Goal: Answer question/provide support: Share knowledge or assist other users

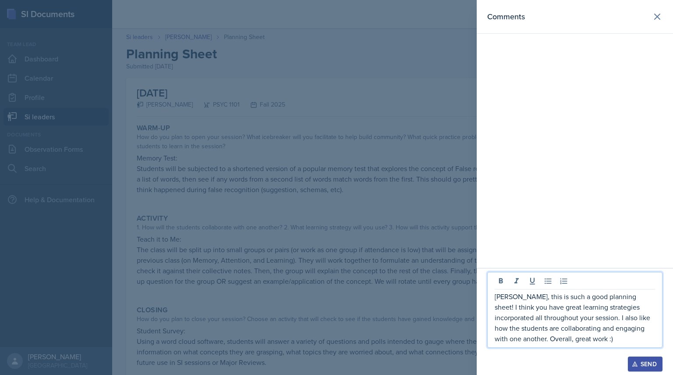
click at [638, 368] on button "Send" at bounding box center [645, 363] width 35 height 15
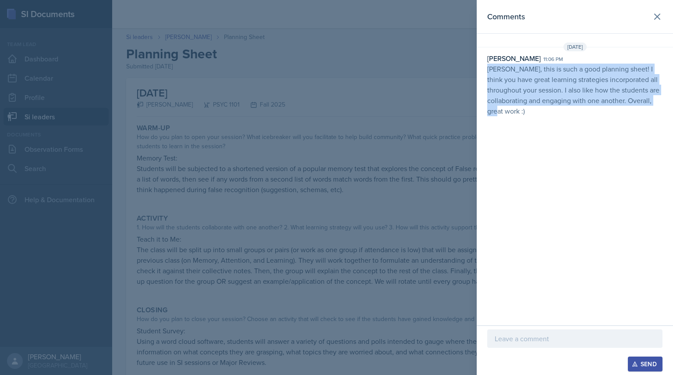
drag, startPoint x: 487, startPoint y: 67, endPoint x: 565, endPoint y: 140, distance: 106.0
click at [565, 140] on div "Comments [DATE] [PERSON_NAME] 11:06 pm [PERSON_NAME], this is such a good plann…" at bounding box center [575, 162] width 196 height 325
copy p "[PERSON_NAME], this is such a good planning sheet! I think you have great learn…"
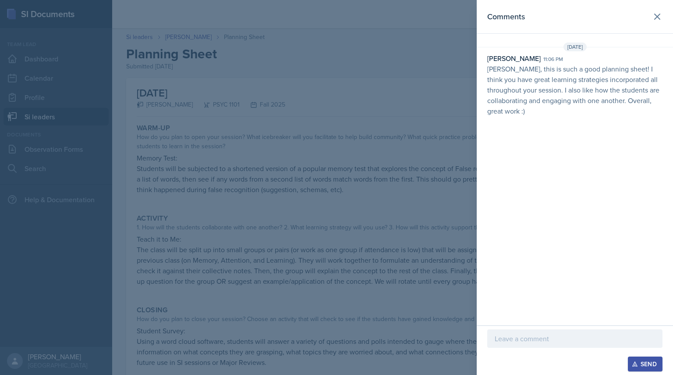
click at [177, 157] on div at bounding box center [336, 187] width 673 height 375
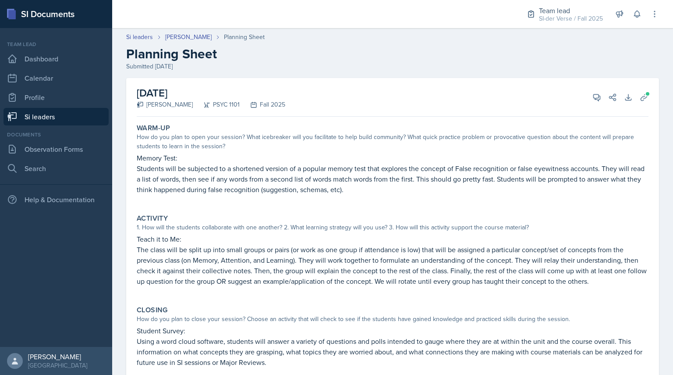
click at [90, 115] on link "Si leaders" at bounding box center [56, 117] width 105 height 18
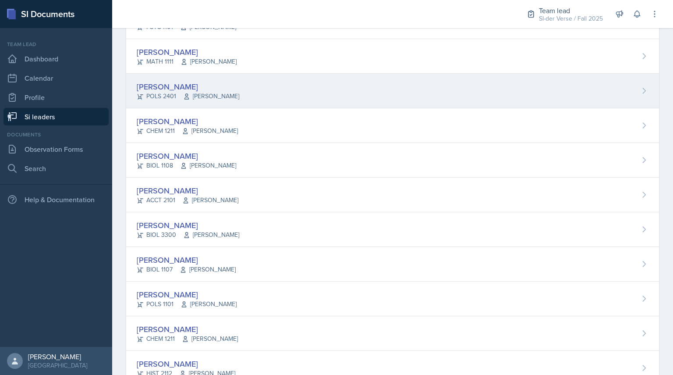
scroll to position [111, 0]
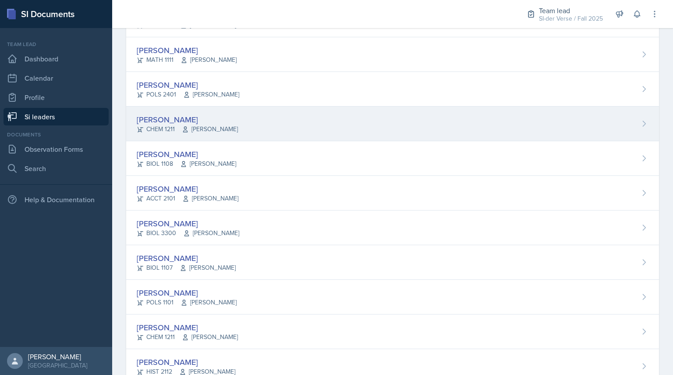
click at [166, 128] on div "CHEM 1211 [PERSON_NAME]" at bounding box center [187, 128] width 101 height 9
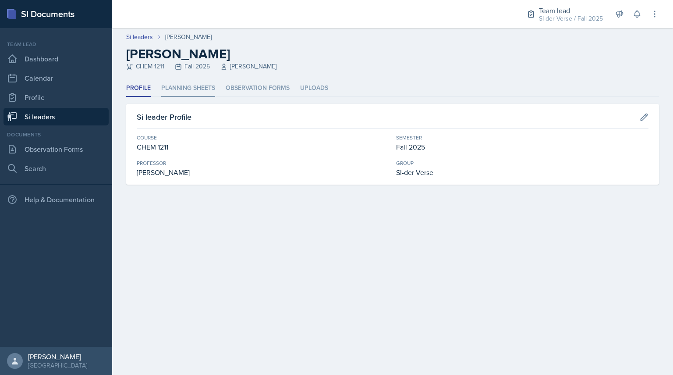
click at [178, 84] on li "Planning Sheets" at bounding box center [188, 88] width 54 height 17
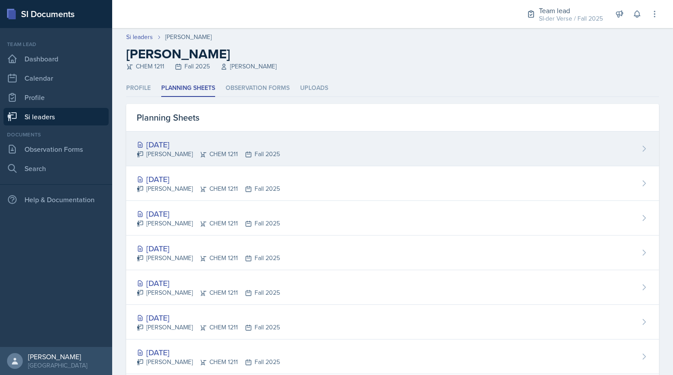
click at [178, 154] on div "[PERSON_NAME] CHEM 1211 Fall 2025" at bounding box center [208, 153] width 143 height 9
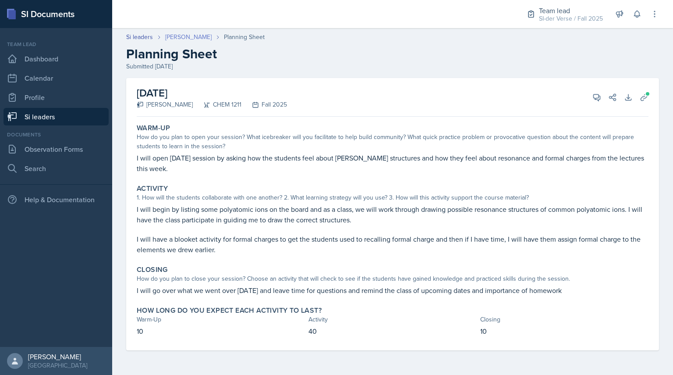
click at [181, 37] on link "[PERSON_NAME]" at bounding box center [188, 36] width 46 height 9
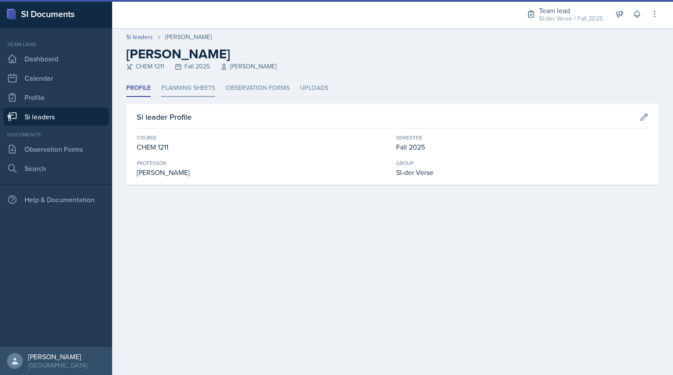
click at [179, 85] on li "Planning Sheets" at bounding box center [188, 88] width 54 height 17
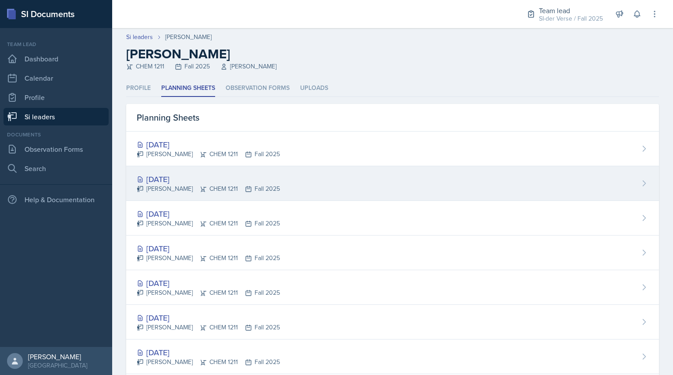
click at [175, 176] on div "[DATE]" at bounding box center [208, 179] width 143 height 12
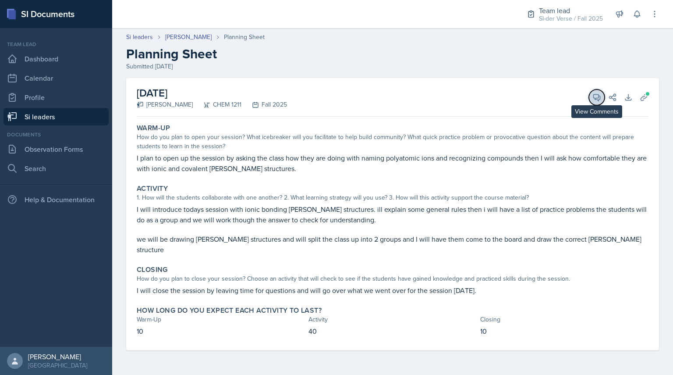
click at [597, 95] on icon at bounding box center [597, 97] width 9 height 9
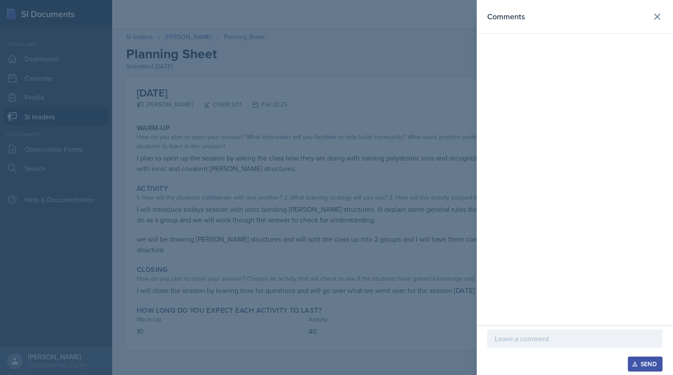
click at [414, 53] on div at bounding box center [336, 187] width 673 height 375
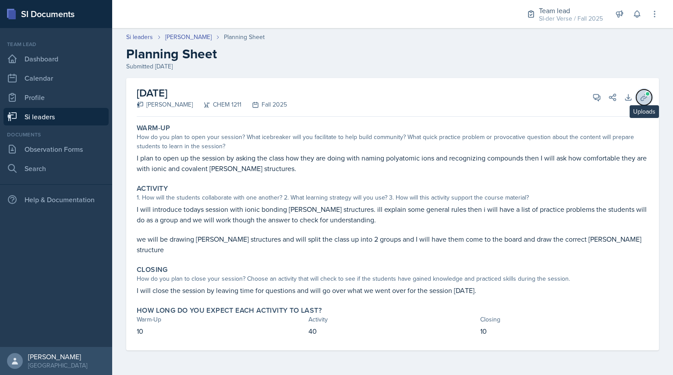
click at [650, 100] on button "Uploads" at bounding box center [644, 97] width 16 height 16
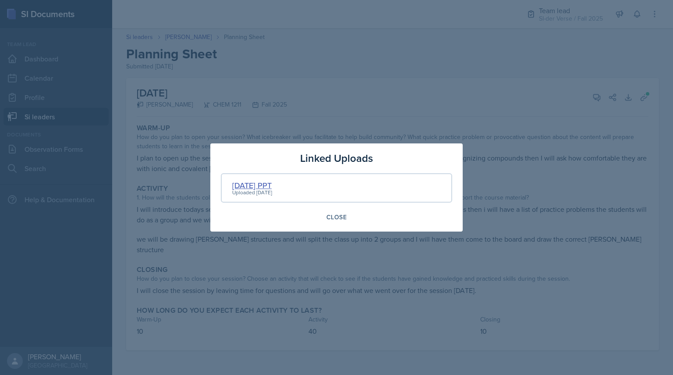
click at [258, 184] on div "[DATE] PPT" at bounding box center [252, 185] width 40 height 12
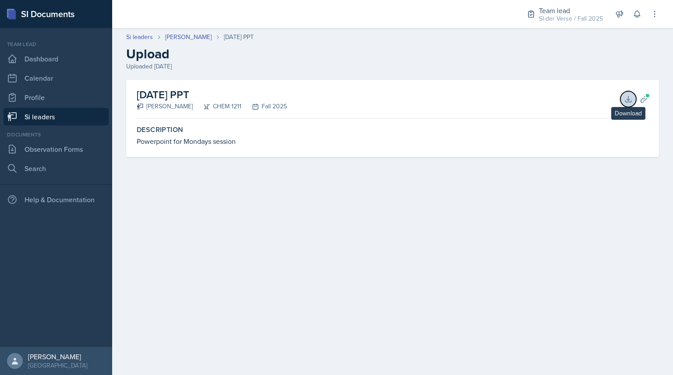
click at [629, 99] on icon at bounding box center [628, 99] width 6 height 6
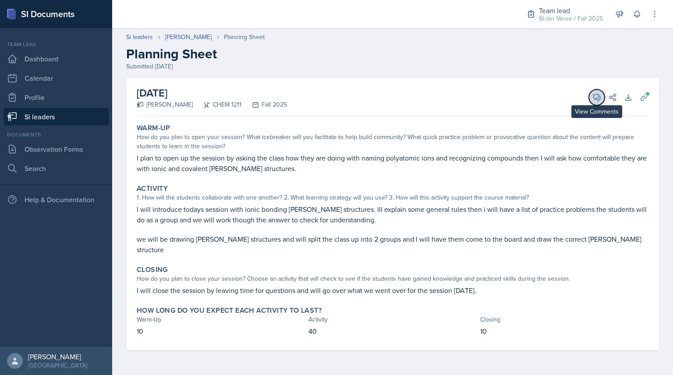
click at [601, 100] on button "View Comments" at bounding box center [597, 97] width 16 height 16
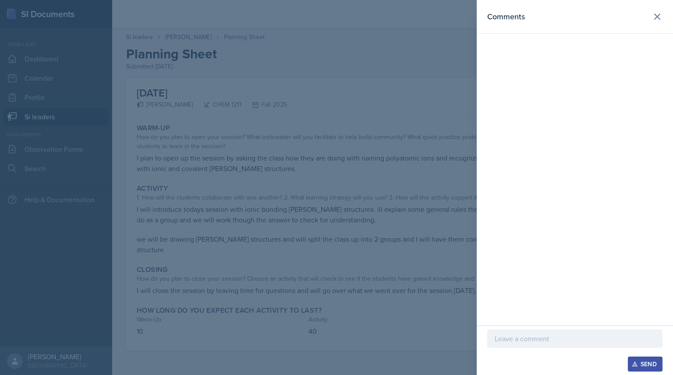
click at [515, 335] on p at bounding box center [575, 338] width 160 height 11
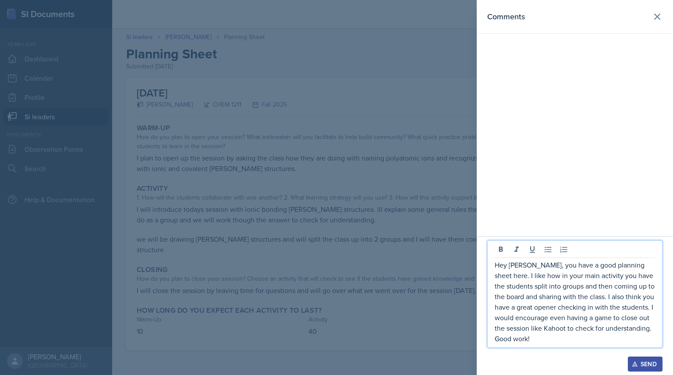
click at [634, 365] on icon "button" at bounding box center [635, 364] width 6 height 6
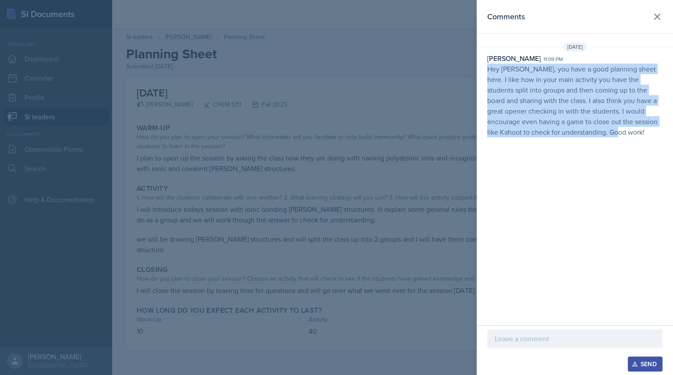
drag, startPoint x: 486, startPoint y: 69, endPoint x: 639, endPoint y: 180, distance: 188.9
click at [639, 180] on div "Comments [DATE] [PERSON_NAME] 11:09 pm Hey [PERSON_NAME], you have a good plann…" at bounding box center [575, 162] width 196 height 325
copy p "Hey [PERSON_NAME], you have a good planning sheet here. I like how in your main…"
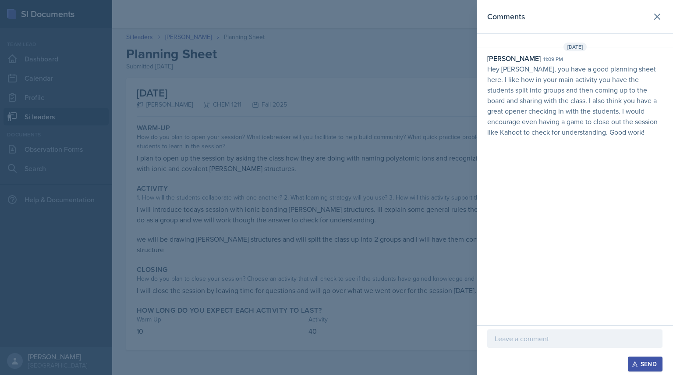
click at [211, 116] on div at bounding box center [336, 187] width 673 height 375
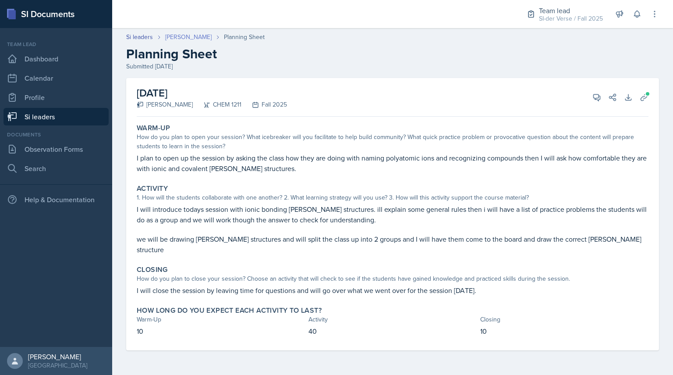
click at [169, 34] on link "[PERSON_NAME]" at bounding box center [188, 36] width 46 height 9
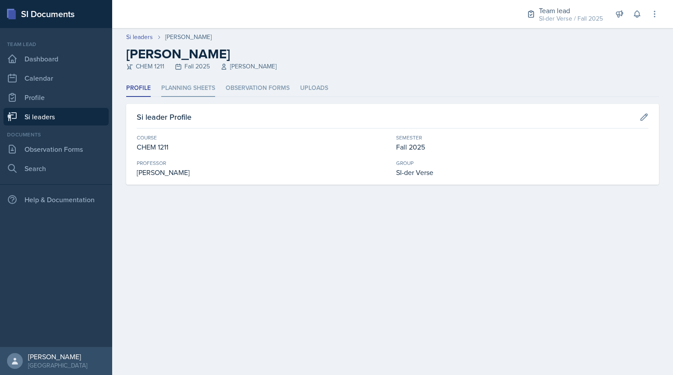
click at [195, 91] on li "Planning Sheets" at bounding box center [188, 88] width 54 height 17
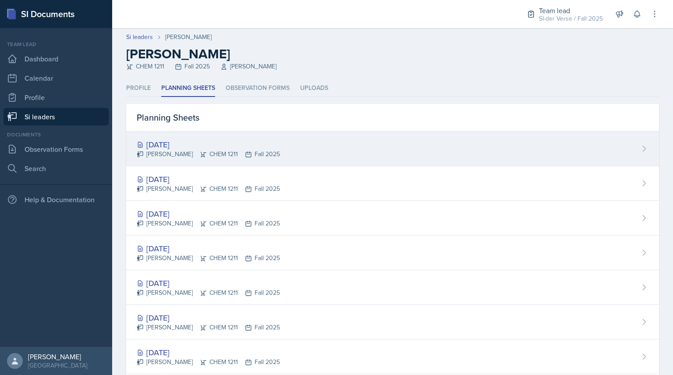
click at [184, 141] on div "[DATE]" at bounding box center [208, 145] width 143 height 12
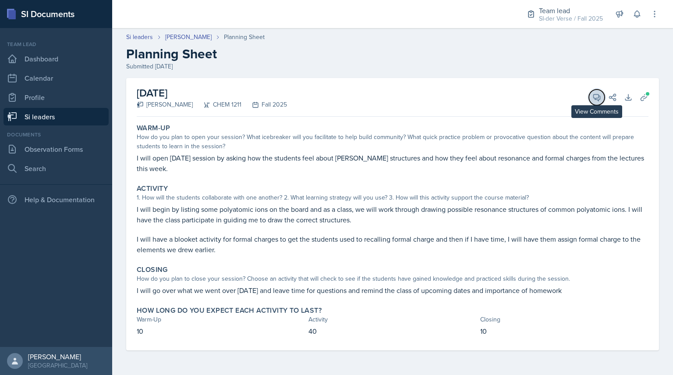
click at [595, 95] on icon at bounding box center [597, 97] width 9 height 9
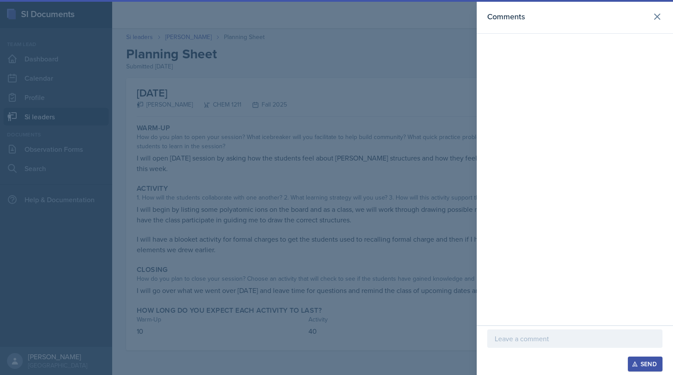
click at [527, 342] on p at bounding box center [575, 338] width 160 height 11
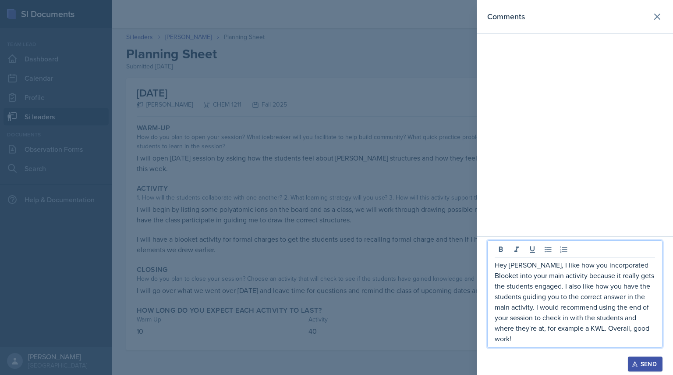
click at [640, 361] on div "Send" at bounding box center [645, 363] width 23 height 7
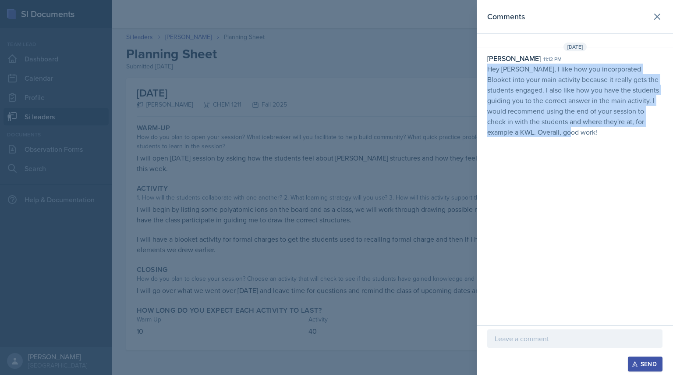
drag, startPoint x: 485, startPoint y: 69, endPoint x: 616, endPoint y: 193, distance: 180.5
click at [616, 193] on div "Comments [DATE] [PERSON_NAME] 11:12 pm Hey [PERSON_NAME], I like how you incorp…" at bounding box center [575, 162] width 196 height 325
copy p "Hey [PERSON_NAME], I like how you incorporated Blooket into your main activity …"
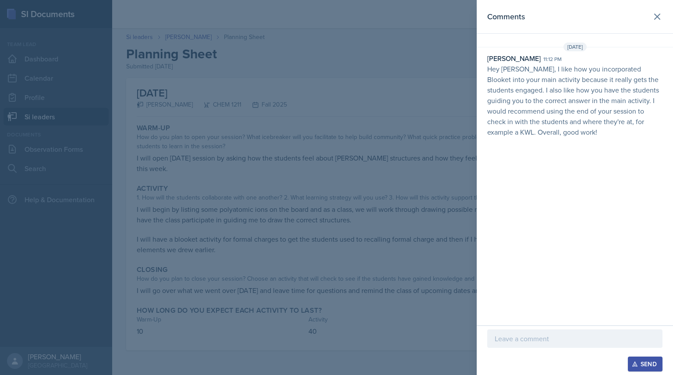
click at [179, 113] on div at bounding box center [336, 187] width 673 height 375
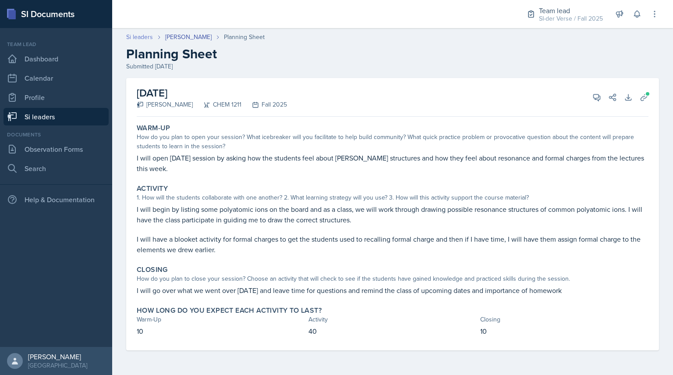
click at [138, 35] on link "Si leaders" at bounding box center [139, 36] width 27 height 9
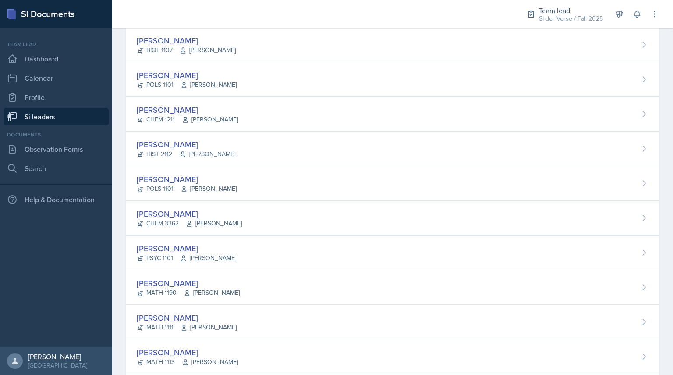
scroll to position [330, 0]
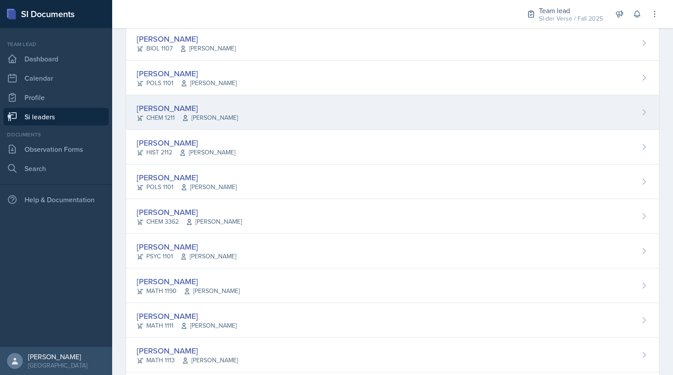
click at [158, 118] on div "CHEM 1211 [PERSON_NAME]" at bounding box center [187, 117] width 101 height 9
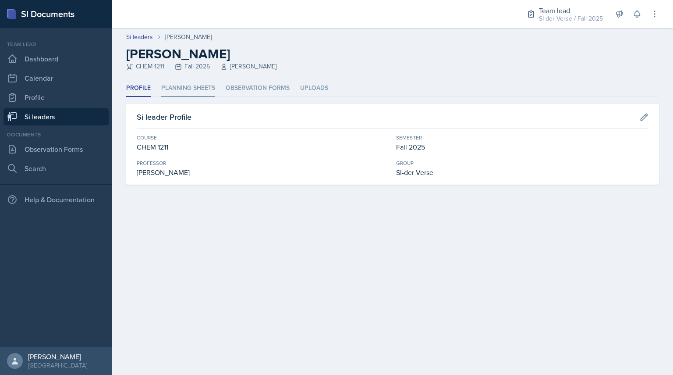
click at [197, 87] on li "Planning Sheets" at bounding box center [188, 88] width 54 height 17
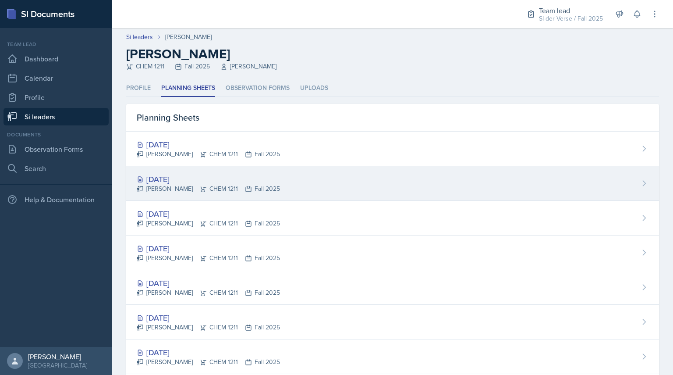
click at [184, 179] on div "[DATE]" at bounding box center [208, 179] width 143 height 12
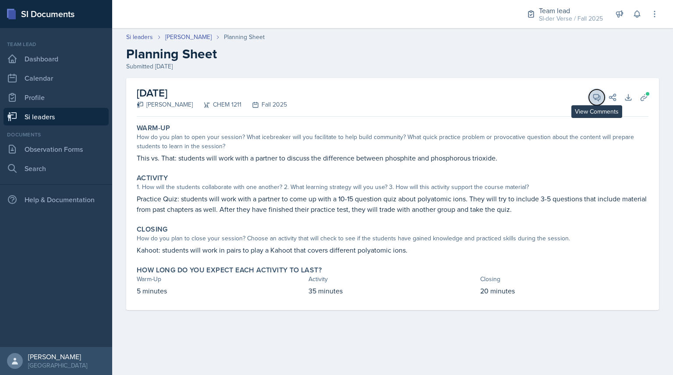
click at [591, 96] on button "View Comments" at bounding box center [597, 97] width 16 height 16
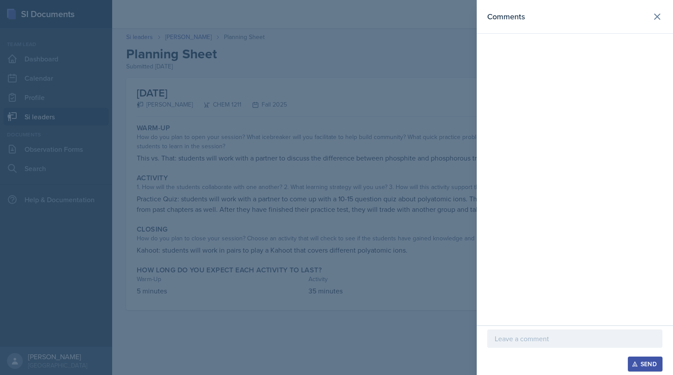
click at [404, 275] on div at bounding box center [336, 187] width 673 height 375
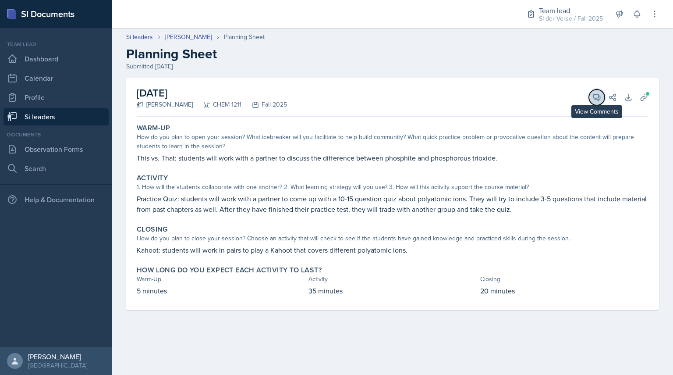
click at [603, 99] on button "View Comments" at bounding box center [597, 97] width 16 height 16
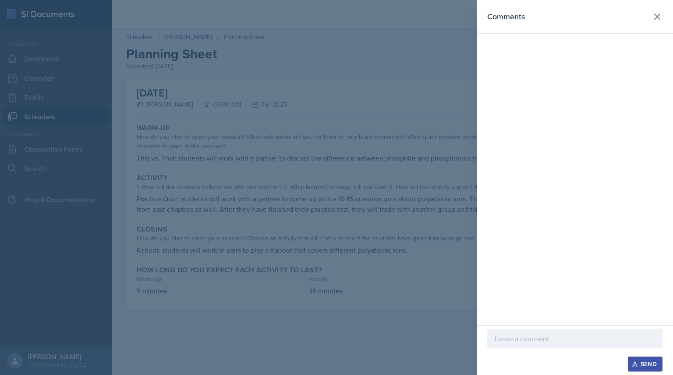
click at [433, 190] on div at bounding box center [336, 187] width 673 height 375
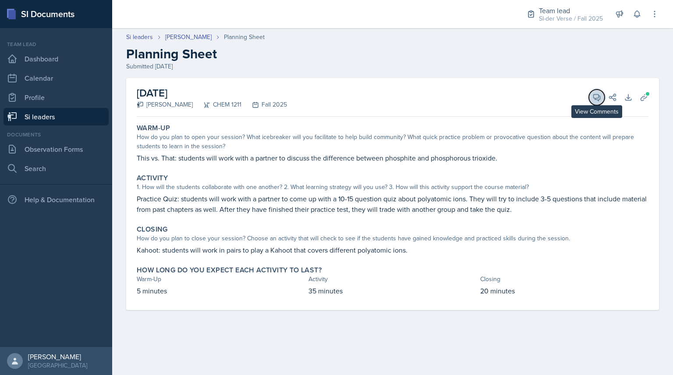
click at [593, 92] on button "View Comments" at bounding box center [597, 97] width 16 height 16
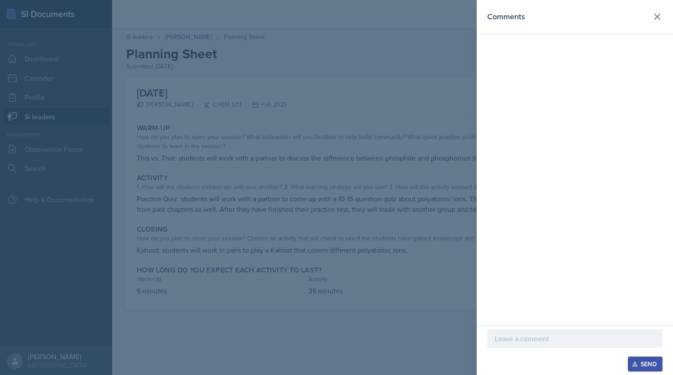
click at [500, 341] on p at bounding box center [575, 338] width 160 height 11
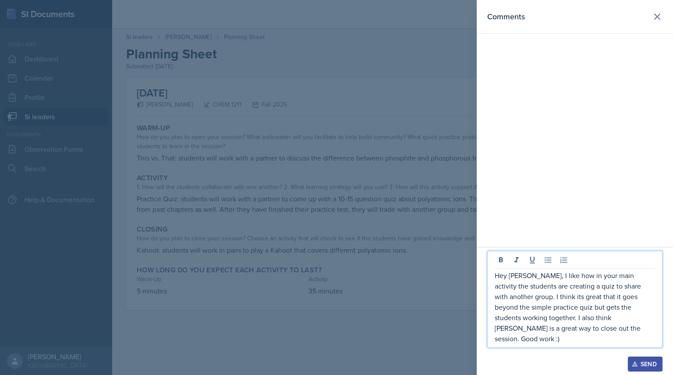
click at [646, 358] on button "Send" at bounding box center [645, 363] width 35 height 15
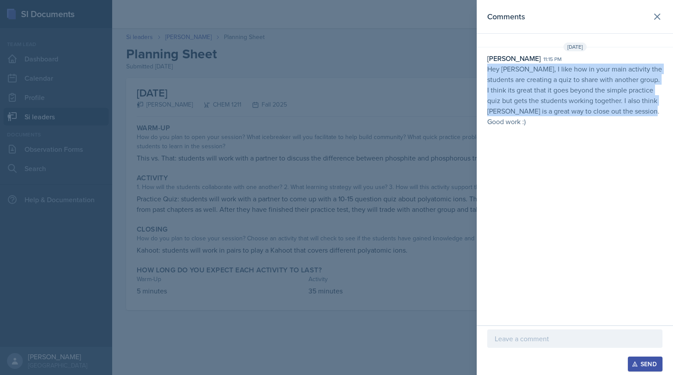
drag, startPoint x: 489, startPoint y: 68, endPoint x: 664, endPoint y: 132, distance: 186.4
click at [664, 132] on div "Comments [DATE] [PERSON_NAME] 11:15 pm Hey [PERSON_NAME], I like how in your ma…" at bounding box center [575, 162] width 196 height 325
copy p "Hey [PERSON_NAME], I like how in your main activity the students are creating a…"
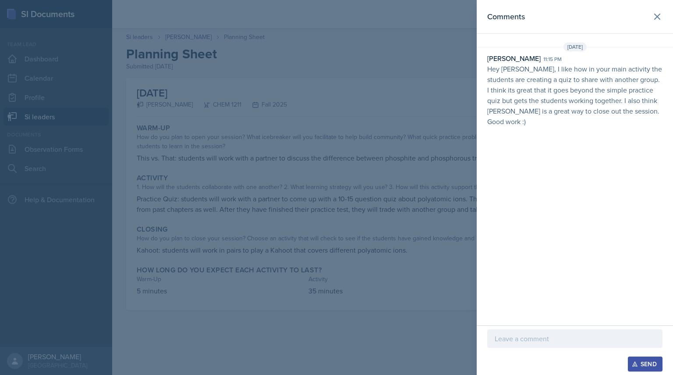
click at [297, 139] on div at bounding box center [336, 187] width 673 height 375
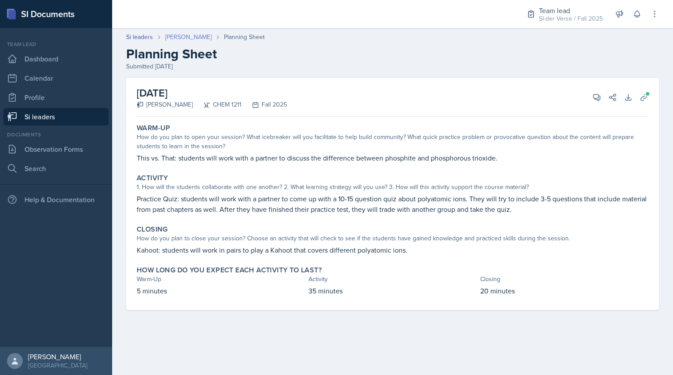
click at [174, 36] on link "[PERSON_NAME]" at bounding box center [188, 36] width 46 height 9
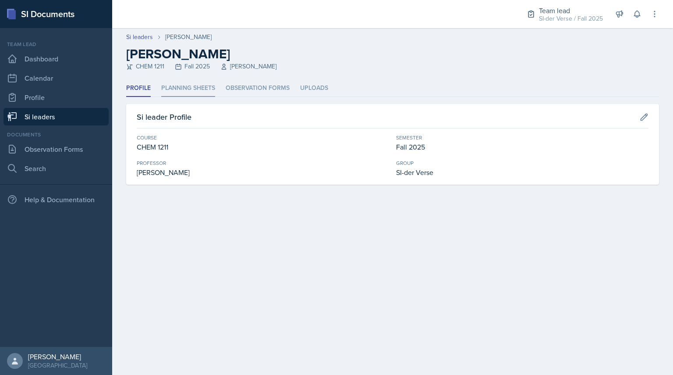
click at [177, 94] on li "Planning Sheets" at bounding box center [188, 88] width 54 height 17
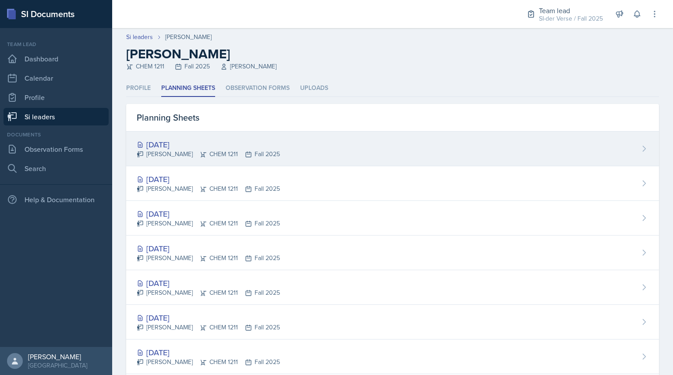
click at [174, 146] on div "[DATE]" at bounding box center [208, 145] width 143 height 12
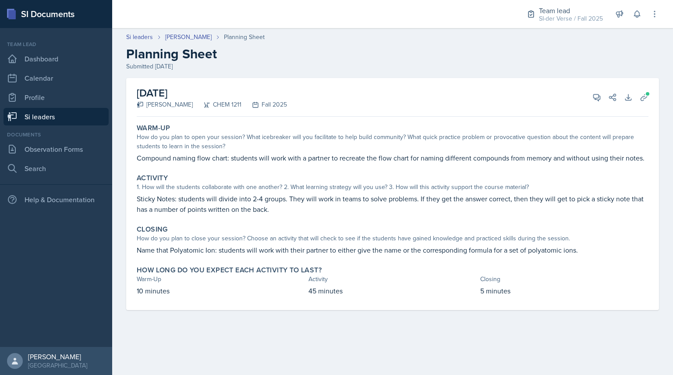
click at [643, 107] on div "[DATE] [PERSON_NAME] CHEM 1211 Fall 2025 View Comments Comments Send Share Down…" at bounding box center [393, 97] width 512 height 39
click at [642, 101] on icon at bounding box center [644, 97] width 9 height 9
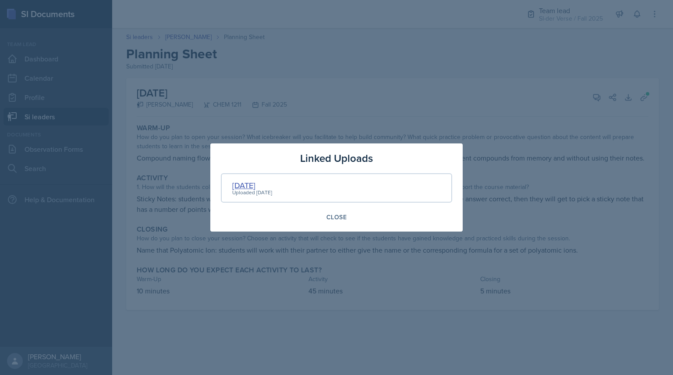
click at [240, 183] on div "[DATE]" at bounding box center [252, 185] width 40 height 12
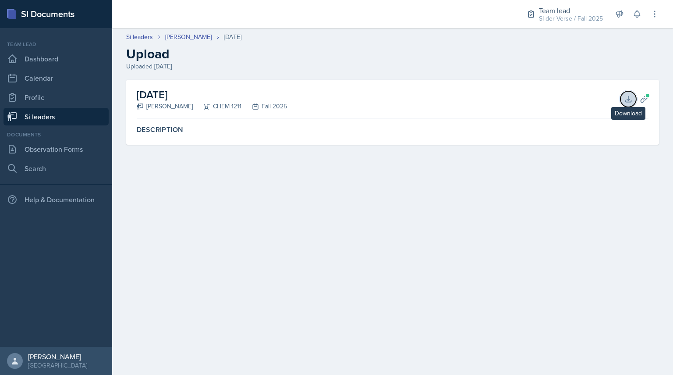
click at [634, 104] on button "Download" at bounding box center [629, 99] width 16 height 16
click at [201, 178] on main "Si leaders [PERSON_NAME] [DATE] Upload Uploaded [DATE] [DATE] [PERSON_NAME] CHE…" at bounding box center [392, 201] width 561 height 347
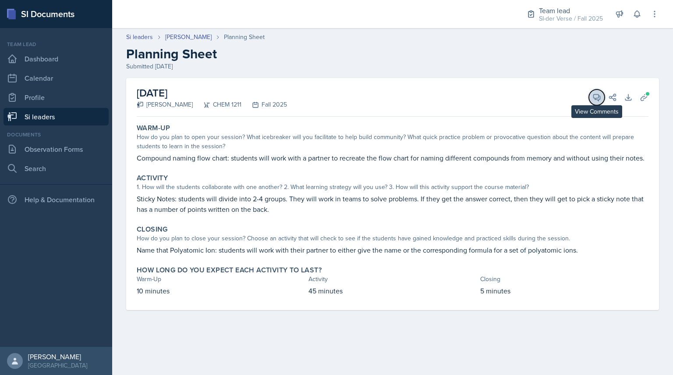
click at [590, 97] on button "View Comments" at bounding box center [597, 97] width 16 height 16
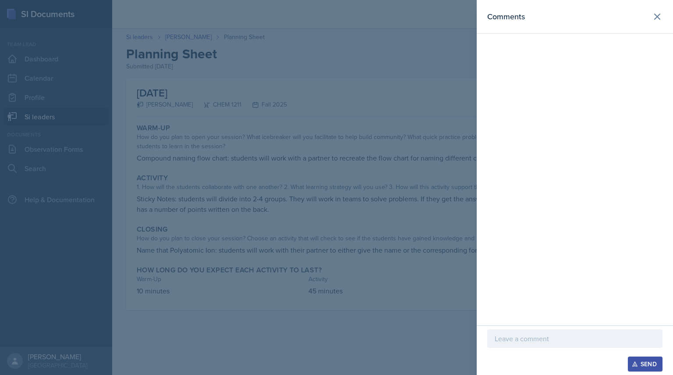
click at [524, 345] on div at bounding box center [574, 338] width 175 height 18
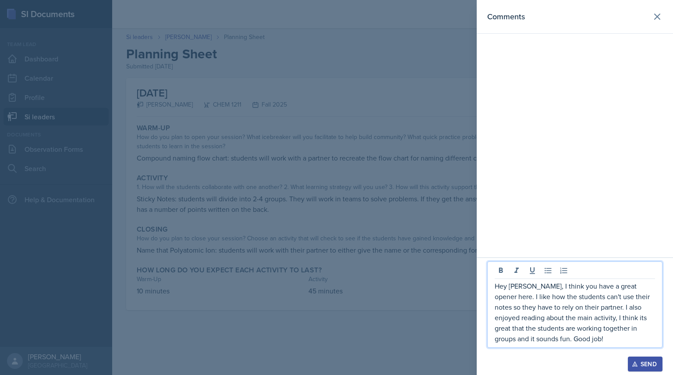
click at [639, 363] on div "Send" at bounding box center [645, 363] width 23 height 7
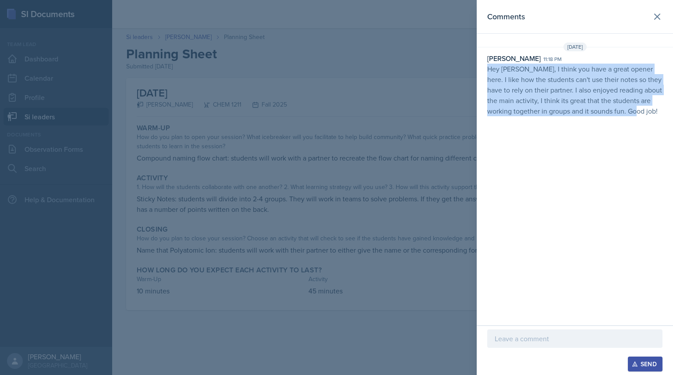
drag, startPoint x: 483, startPoint y: 68, endPoint x: 673, endPoint y: 127, distance: 199.1
click at [673, 127] on div "Comments [DATE] [PERSON_NAME] 11:18 pm Hey [PERSON_NAME], I think you have a gr…" at bounding box center [575, 162] width 196 height 325
copy p "Hey [PERSON_NAME], I think you have a great opener here. I like how the student…"
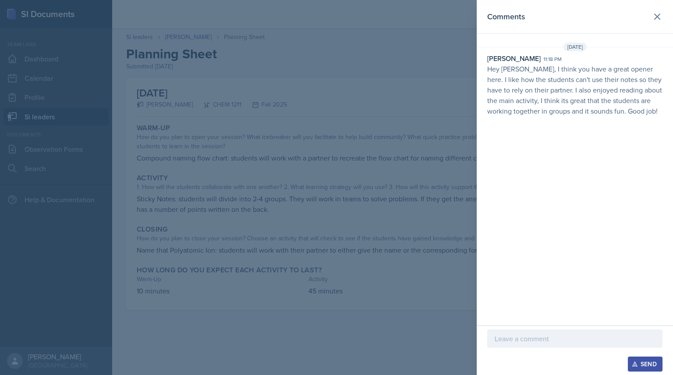
click at [176, 78] on div at bounding box center [336, 187] width 673 height 375
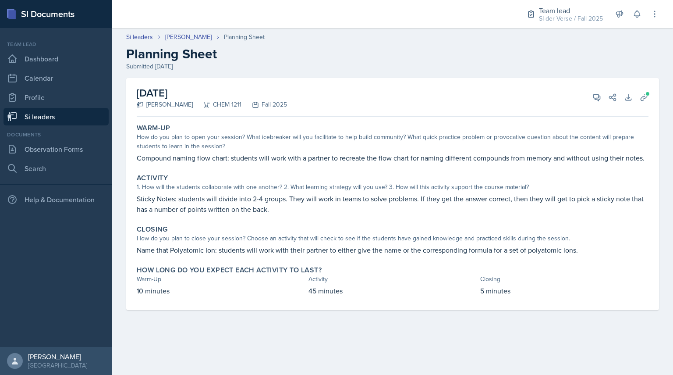
click at [87, 112] on link "Si leaders" at bounding box center [56, 117] width 105 height 18
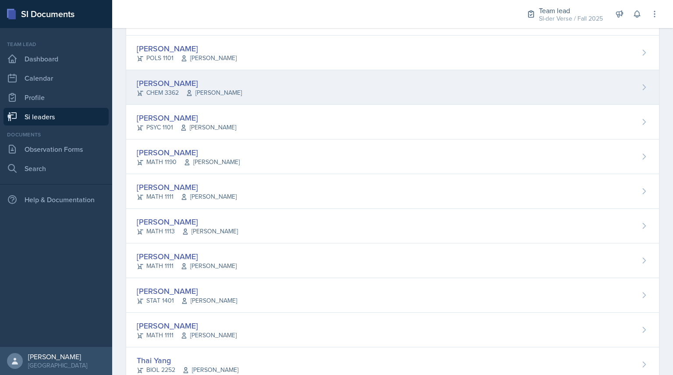
scroll to position [462, 0]
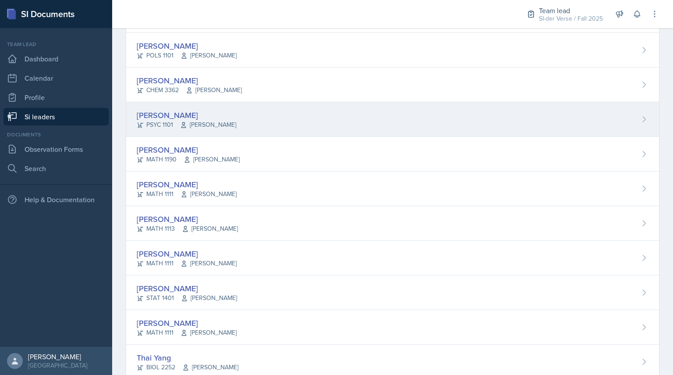
click at [178, 117] on div "[PERSON_NAME]" at bounding box center [186, 115] width 99 height 12
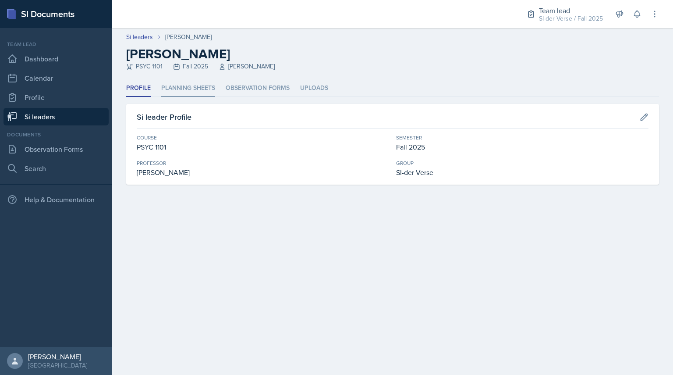
click at [184, 89] on li "Planning Sheets" at bounding box center [188, 88] width 54 height 17
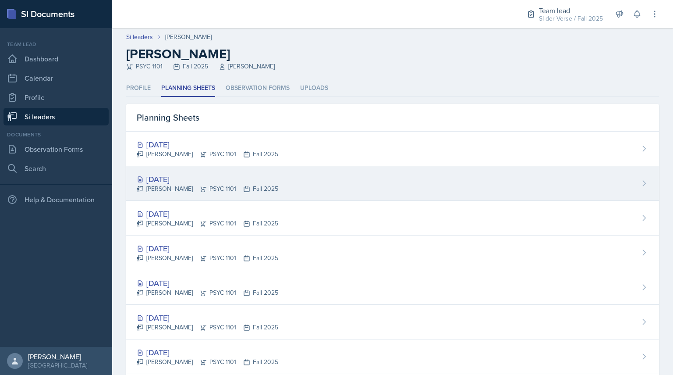
click at [172, 181] on div "[DATE]" at bounding box center [208, 179] width 142 height 12
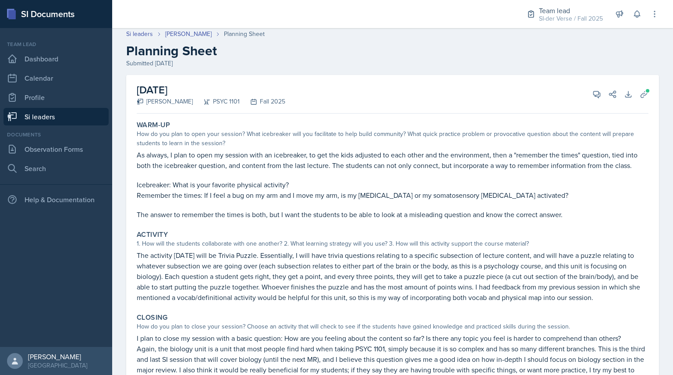
scroll to position [2, 0]
click at [598, 92] on span at bounding box center [600, 92] width 4 height 4
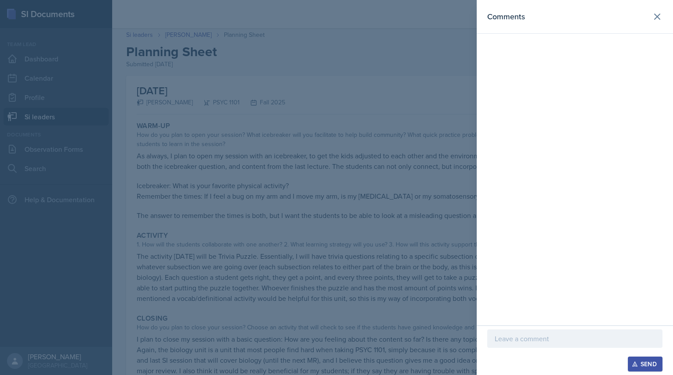
click at [501, 341] on p at bounding box center [575, 338] width 160 height 11
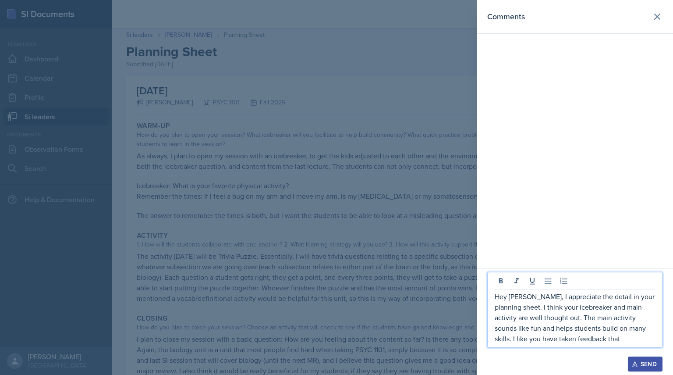
click at [516, 334] on p "Hey [PERSON_NAME], I appreciate the detail in your planning sheet. I think your…" at bounding box center [575, 317] width 160 height 53
click at [543, 337] on p "Hey [PERSON_NAME], I appreciate the detail in your planning sheet. I think your…" at bounding box center [575, 317] width 160 height 53
click at [652, 340] on p "Hey [PERSON_NAME], I appreciate the detail in your planning sheet. I think your…" at bounding box center [575, 317] width 160 height 53
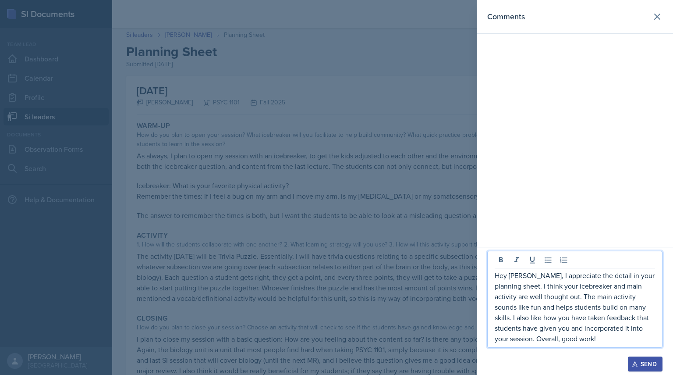
click at [637, 370] on button "Send" at bounding box center [645, 363] width 35 height 15
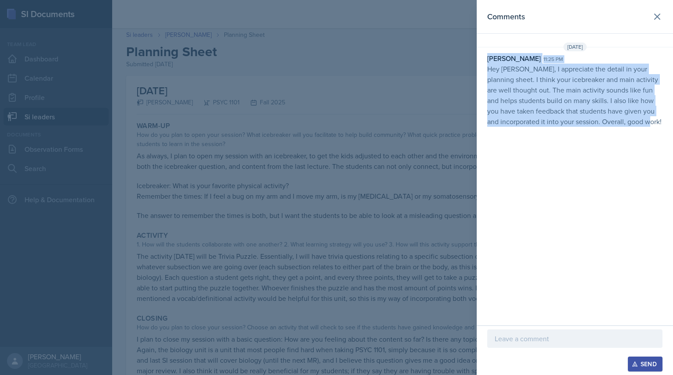
drag, startPoint x: 483, startPoint y: 63, endPoint x: 672, endPoint y: 132, distance: 200.8
click at [672, 132] on div "Comments [DATE] [PERSON_NAME] 11:25 pm Hey [PERSON_NAME], I appreciate the deta…" at bounding box center [575, 162] width 196 height 325
drag, startPoint x: 484, startPoint y: 67, endPoint x: 667, endPoint y: 135, distance: 195.0
click at [667, 135] on div "Comments [DATE] [PERSON_NAME] 11:25 pm Hey [PERSON_NAME], I appreciate the deta…" at bounding box center [575, 162] width 196 height 325
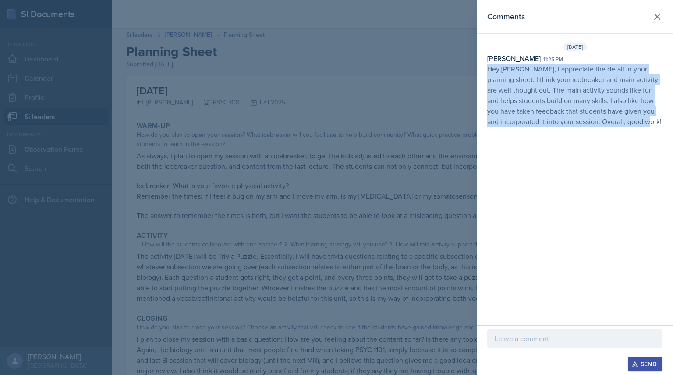
copy p "Hey [PERSON_NAME], I appreciate the detail in your planning sheet. I think your…"
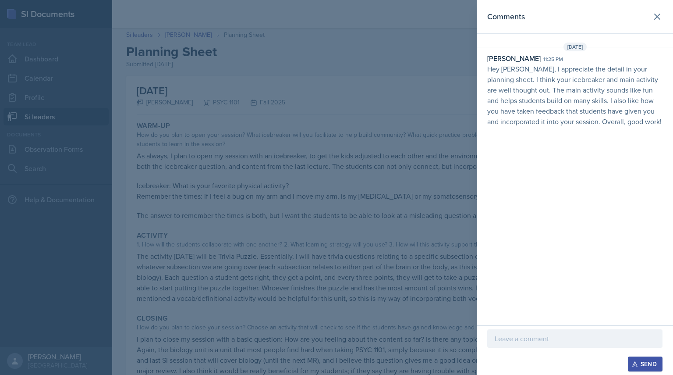
click at [249, 183] on div at bounding box center [336, 187] width 673 height 375
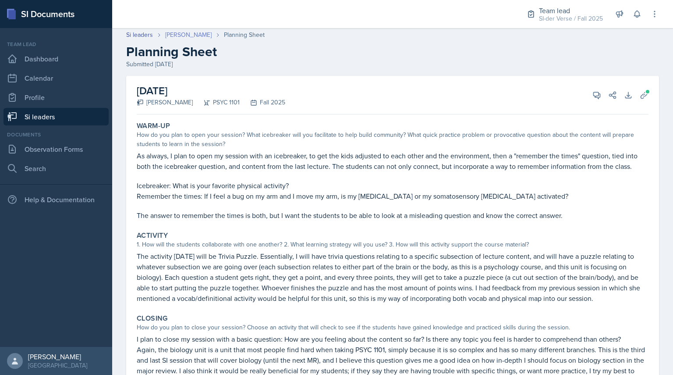
click at [174, 38] on link "[PERSON_NAME]" at bounding box center [188, 34] width 46 height 9
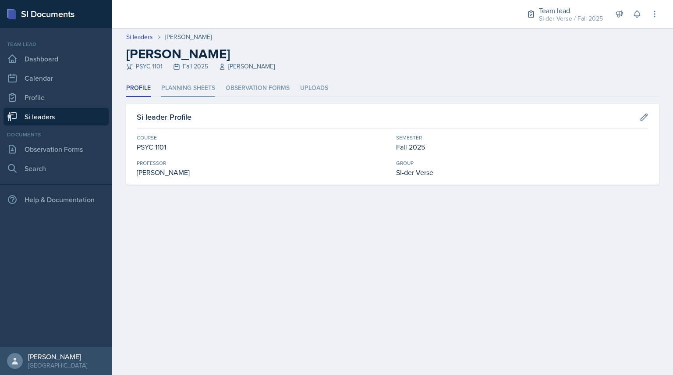
click at [175, 94] on li "Planning Sheets" at bounding box center [188, 88] width 54 height 17
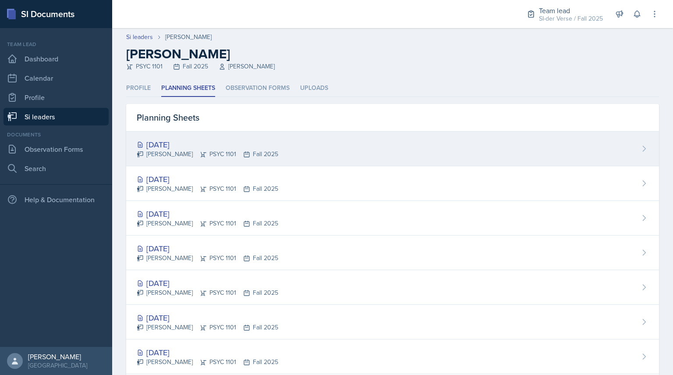
click at [180, 146] on div "[DATE]" at bounding box center [208, 145] width 142 height 12
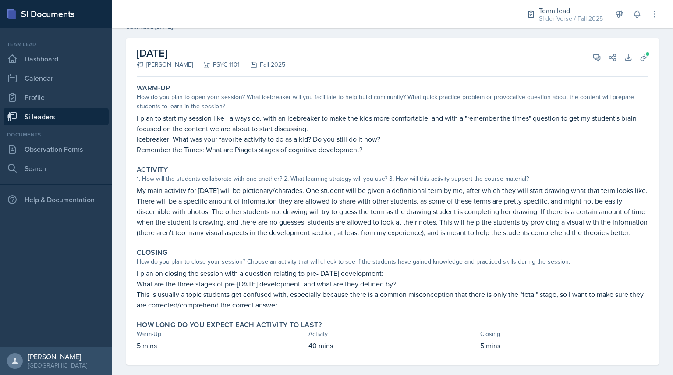
scroll to position [41, 0]
click at [598, 53] on span at bounding box center [600, 53] width 4 height 4
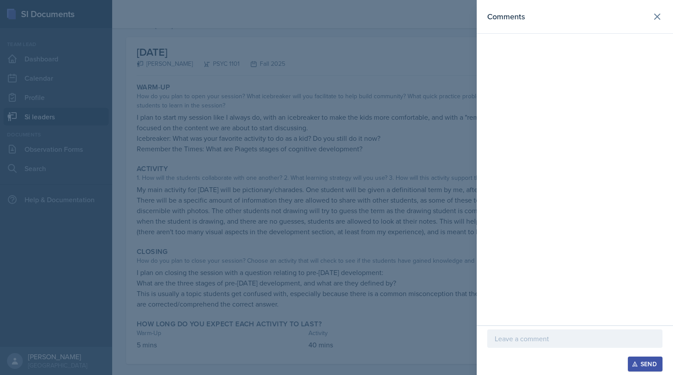
click at [409, 228] on div at bounding box center [336, 187] width 673 height 375
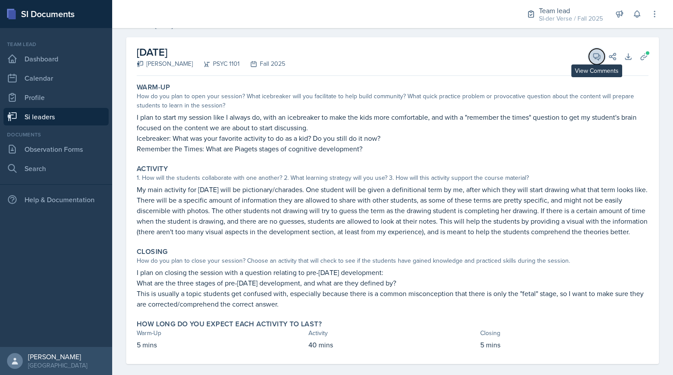
click at [593, 52] on icon at bounding box center [597, 56] width 9 height 9
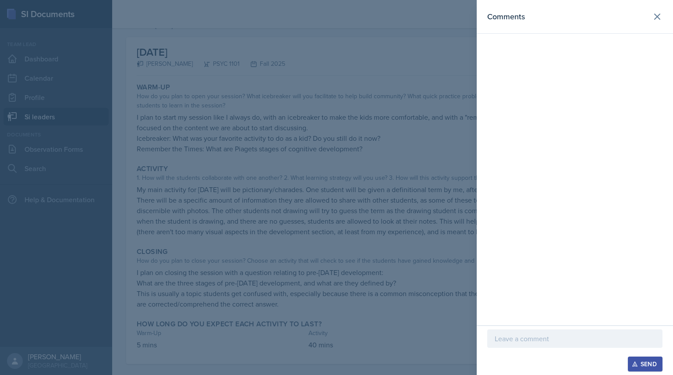
click at [522, 337] on p at bounding box center [575, 338] width 160 height 11
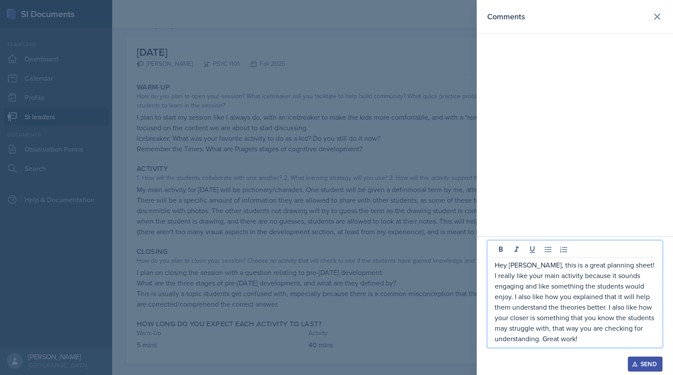
click at [615, 307] on p "Hey [PERSON_NAME], this is a great planning sheet! I really like your main acti…" at bounding box center [575, 301] width 160 height 84
click at [623, 307] on p "Hey [PERSON_NAME], this is a great planning sheet! I really like your main acti…" at bounding box center [575, 301] width 160 height 84
click at [640, 361] on div "Send" at bounding box center [645, 363] width 23 height 7
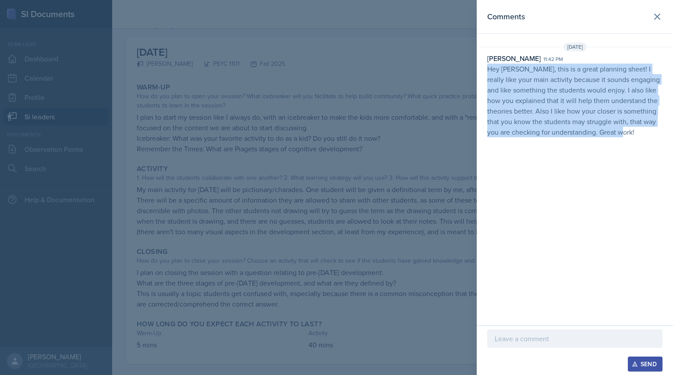
drag, startPoint x: 485, startPoint y: 65, endPoint x: 657, endPoint y: 176, distance: 205.1
click at [657, 176] on div "Comments [DATE] [PERSON_NAME] 11:42 pm Hey [PERSON_NAME], this is a great plann…" at bounding box center [575, 162] width 196 height 325
copy p "Hey [PERSON_NAME], this is a great planning sheet! I really like your main acti…"
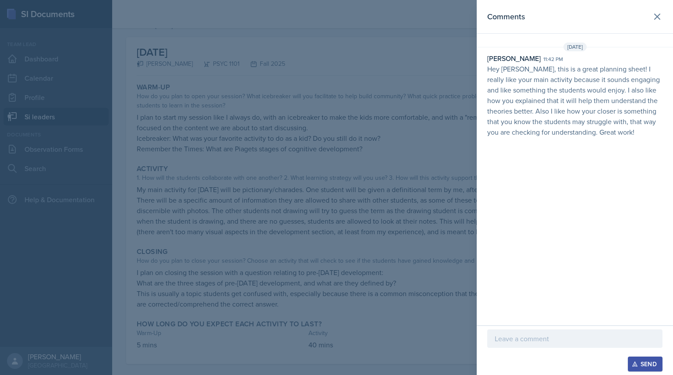
click at [175, 90] on div at bounding box center [336, 187] width 673 height 375
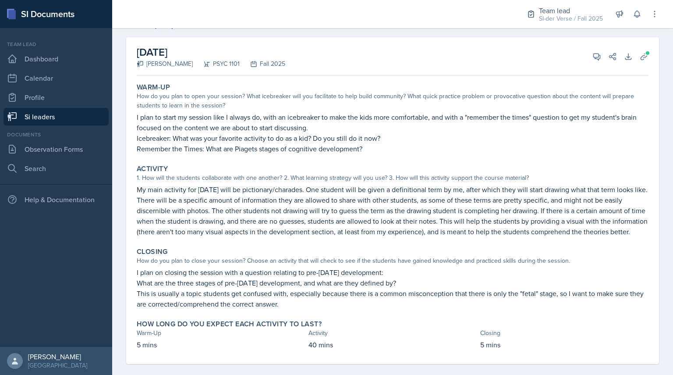
click at [73, 116] on link "Si leaders" at bounding box center [56, 117] width 105 height 18
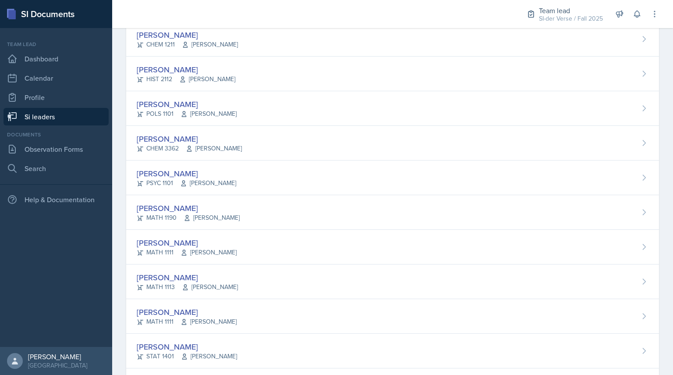
scroll to position [487, 0]
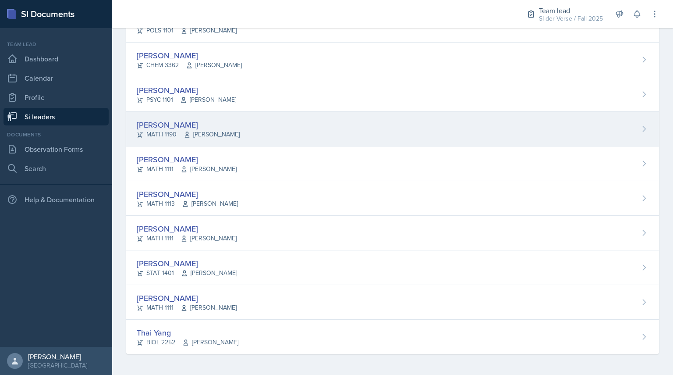
click at [210, 117] on div "[PERSON_NAME] MATH 1190 [PERSON_NAME]" at bounding box center [392, 129] width 533 height 35
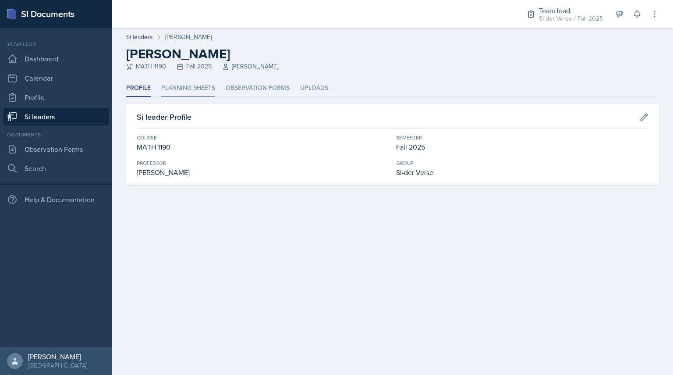
click at [166, 87] on li "Planning Sheets" at bounding box center [188, 88] width 54 height 17
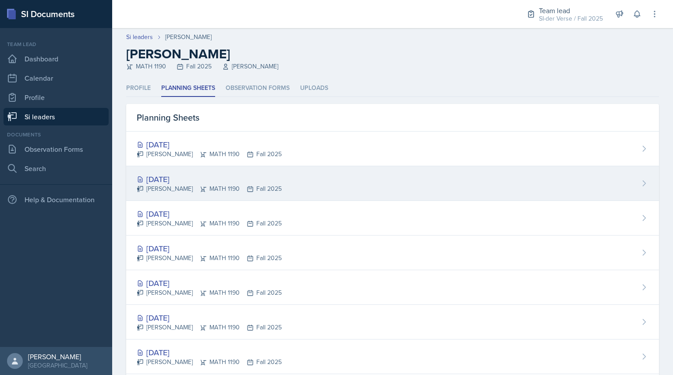
click at [165, 168] on div "[DATE] [PERSON_NAME] MATH 1190 Fall 2025" at bounding box center [392, 183] width 533 height 35
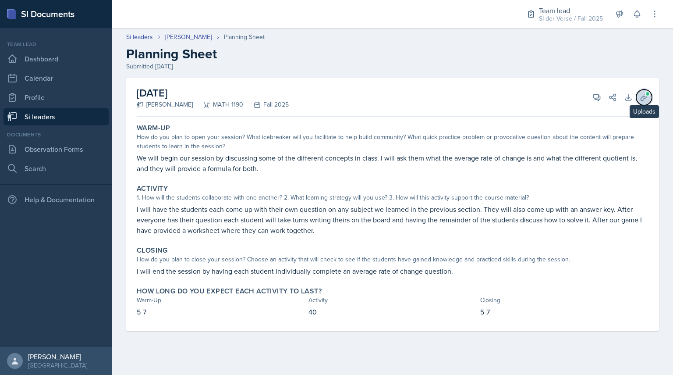
click at [646, 96] on icon at bounding box center [644, 97] width 9 height 9
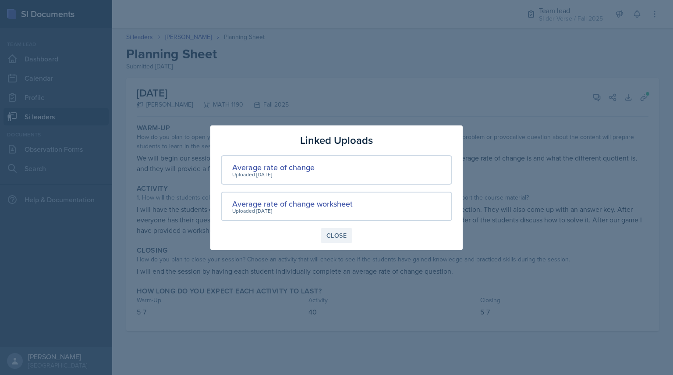
click at [348, 236] on button "Close" at bounding box center [337, 235] width 32 height 15
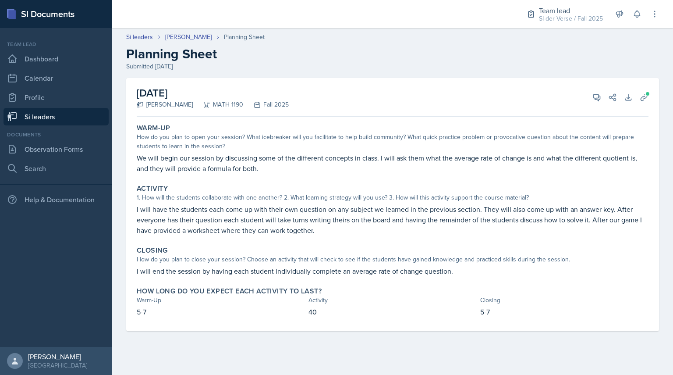
click at [615, 89] on div "[DATE] [PERSON_NAME] MATH 1190 Fall 2025 View Comments Comments Send Share Down…" at bounding box center [393, 97] width 512 height 39
click at [588, 100] on div "View Comments Comments Send Share" at bounding box center [602, 97] width 32 height 9
click at [597, 100] on icon at bounding box center [597, 97] width 9 height 9
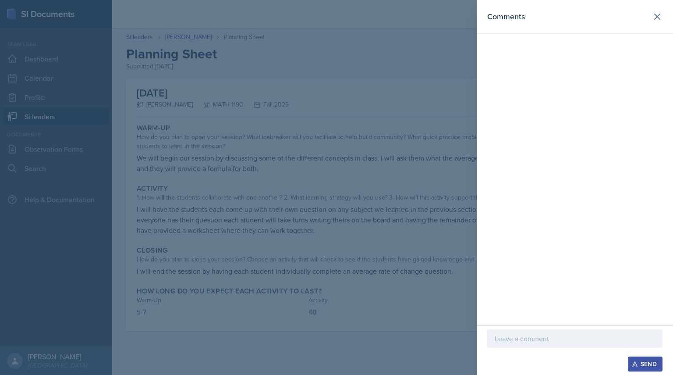
click at [513, 341] on p at bounding box center [575, 338] width 160 height 11
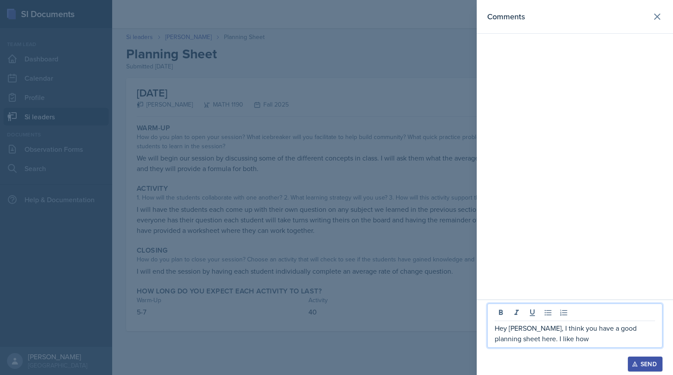
click at [377, 264] on div at bounding box center [336, 187] width 673 height 375
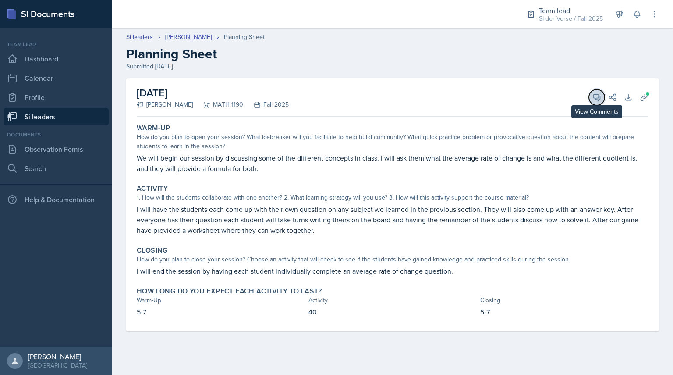
click at [593, 96] on icon at bounding box center [597, 97] width 9 height 9
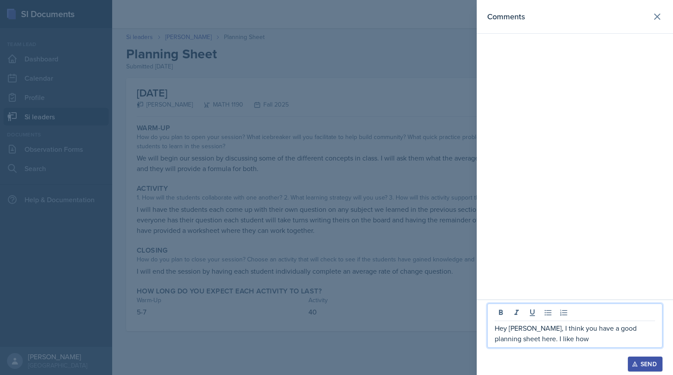
click at [566, 343] on p "Hey [PERSON_NAME], I think you have a good planning sheet here. I like how" at bounding box center [575, 333] width 160 height 21
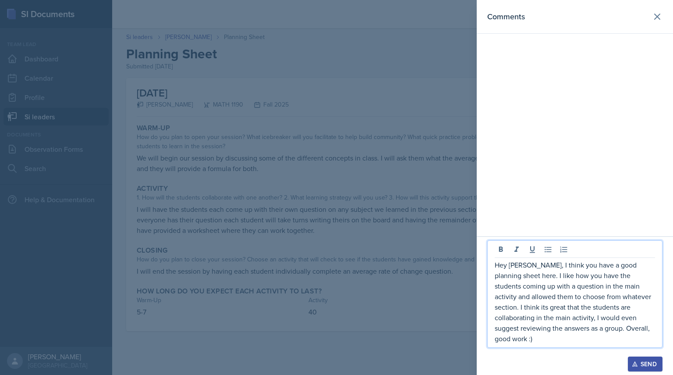
click at [639, 366] on div "Send" at bounding box center [645, 363] width 23 height 7
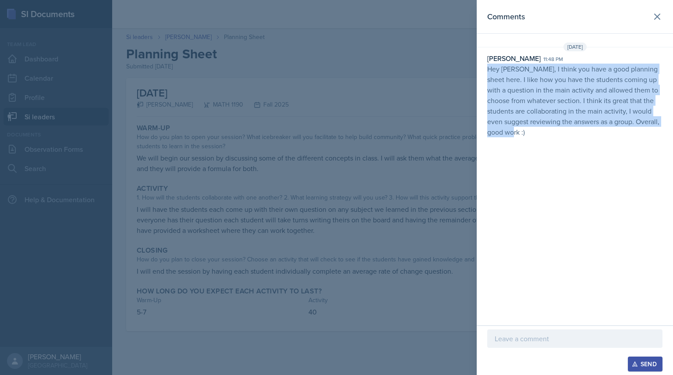
drag, startPoint x: 487, startPoint y: 73, endPoint x: 581, endPoint y: 129, distance: 110.3
click at [581, 129] on div "[PERSON_NAME] 11:48 pm Hey [PERSON_NAME], I think you have a good planning shee…" at bounding box center [575, 95] width 196 height 84
copy p "Hey [PERSON_NAME], I think you have a good planning sheet here. I like how you …"
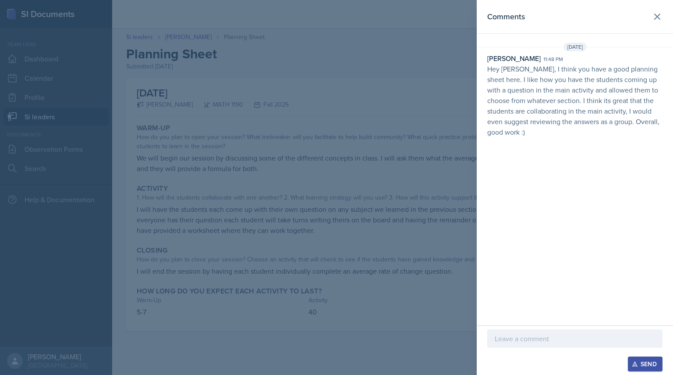
click at [208, 160] on div at bounding box center [336, 187] width 673 height 375
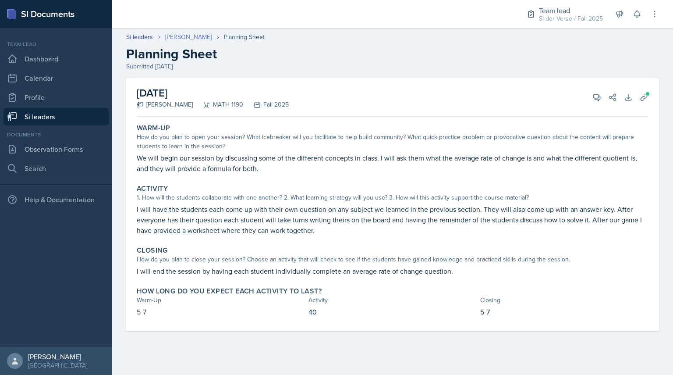
click at [179, 35] on link "[PERSON_NAME]" at bounding box center [188, 36] width 46 height 9
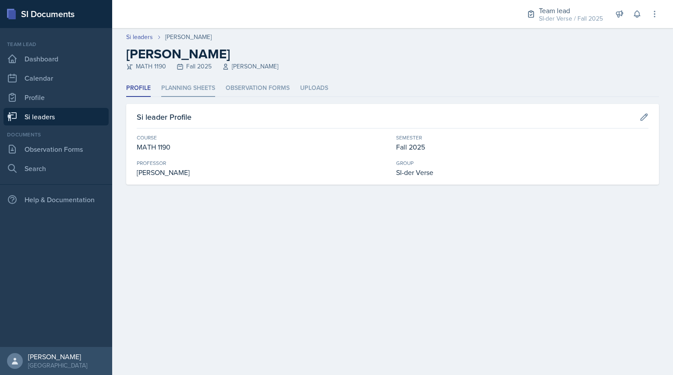
click at [188, 89] on li "Planning Sheets" at bounding box center [188, 88] width 54 height 17
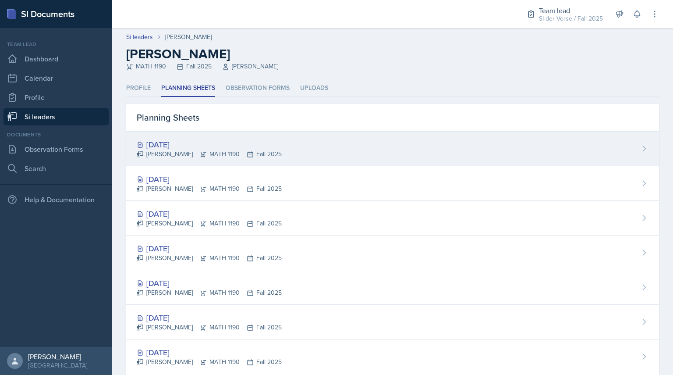
click at [174, 146] on div "[DATE]" at bounding box center [209, 145] width 145 height 12
